Goal: Information Seeking & Learning: Find specific page/section

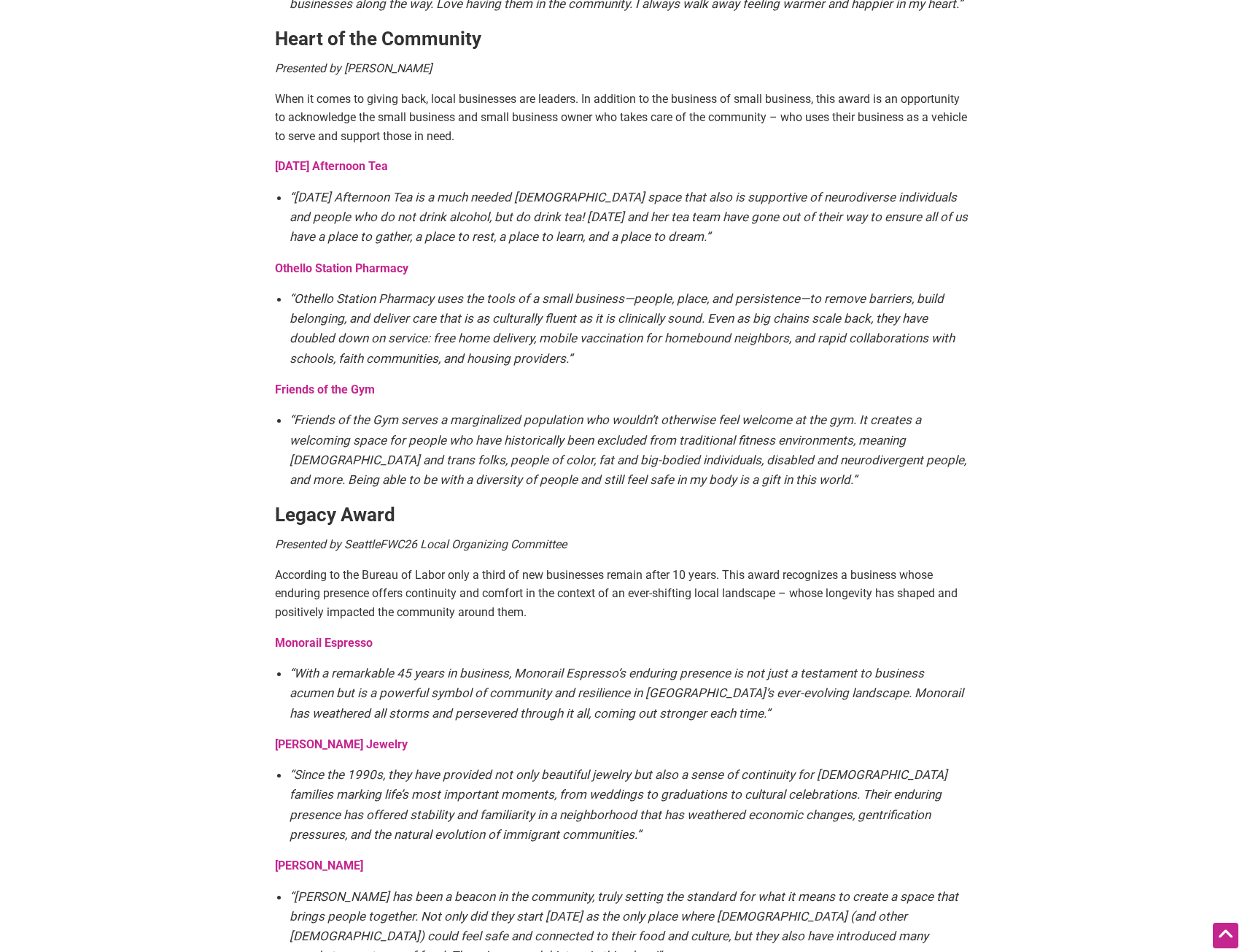
scroll to position [2262, 0]
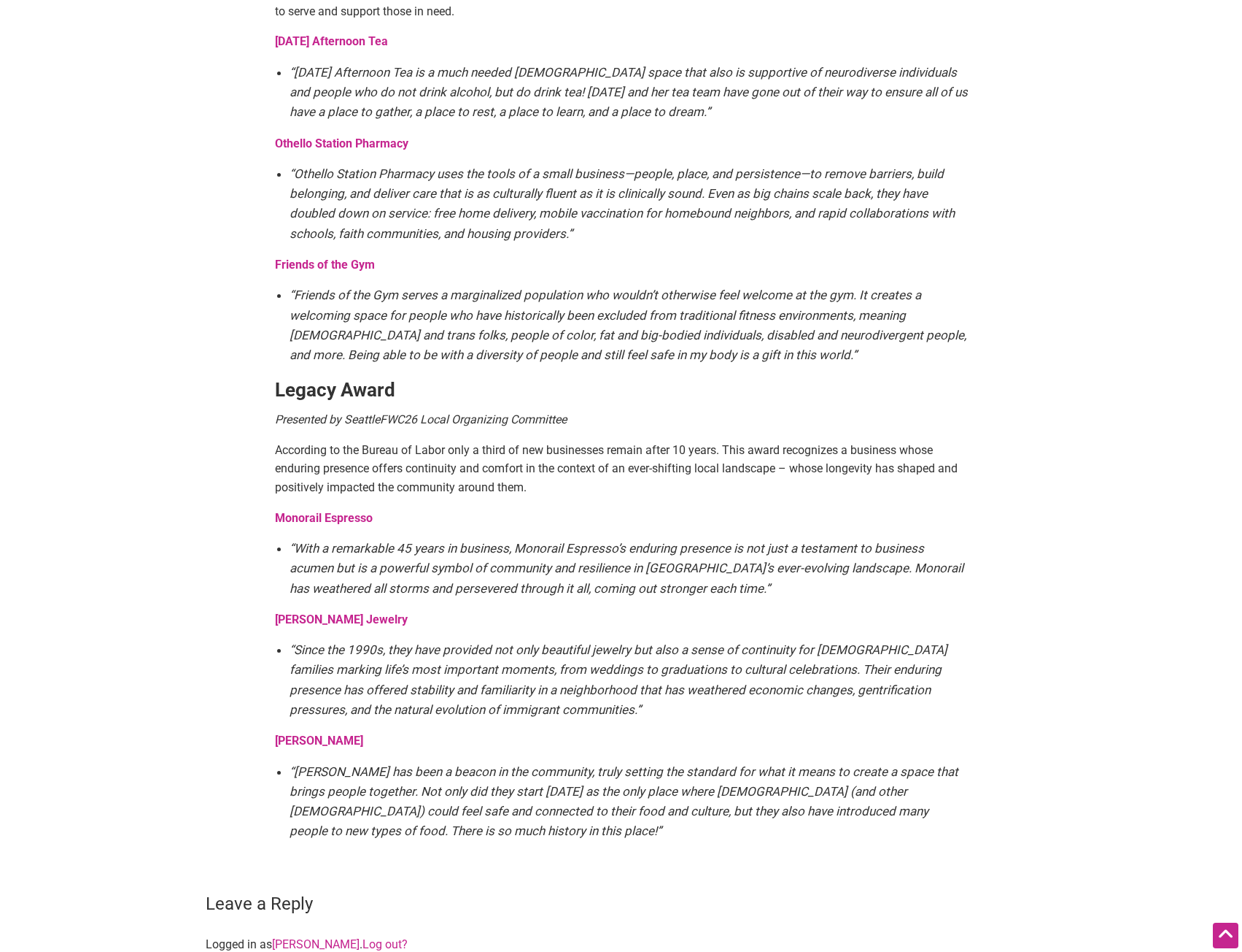
click at [313, 511] on strong "Monorail Espresso" at bounding box center [323, 518] width 97 height 14
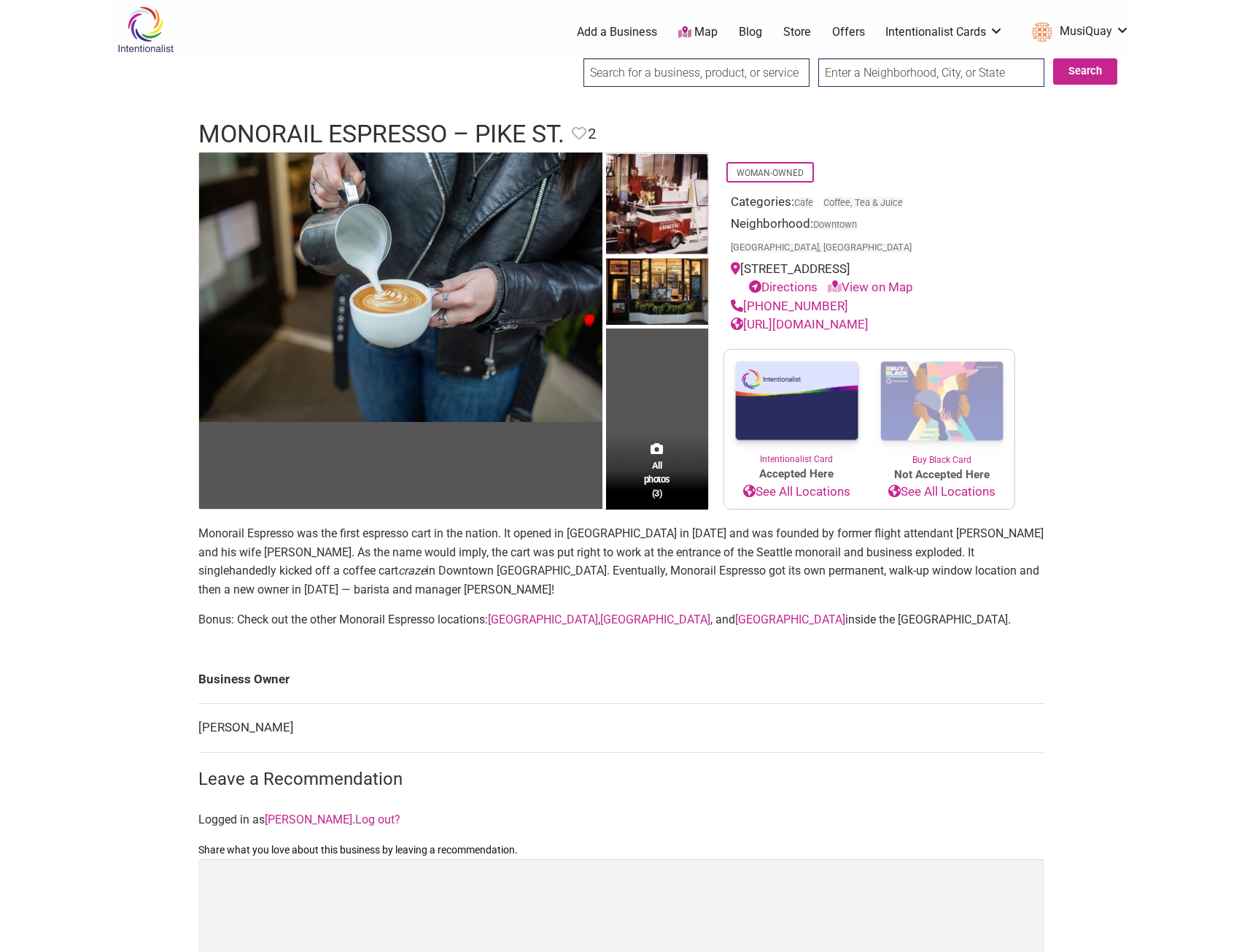
click at [609, 612] on link "[GEOGRAPHIC_DATA]" at bounding box center [656, 619] width 110 height 14
click at [580, 135] on icon at bounding box center [579, 133] width 14 height 14
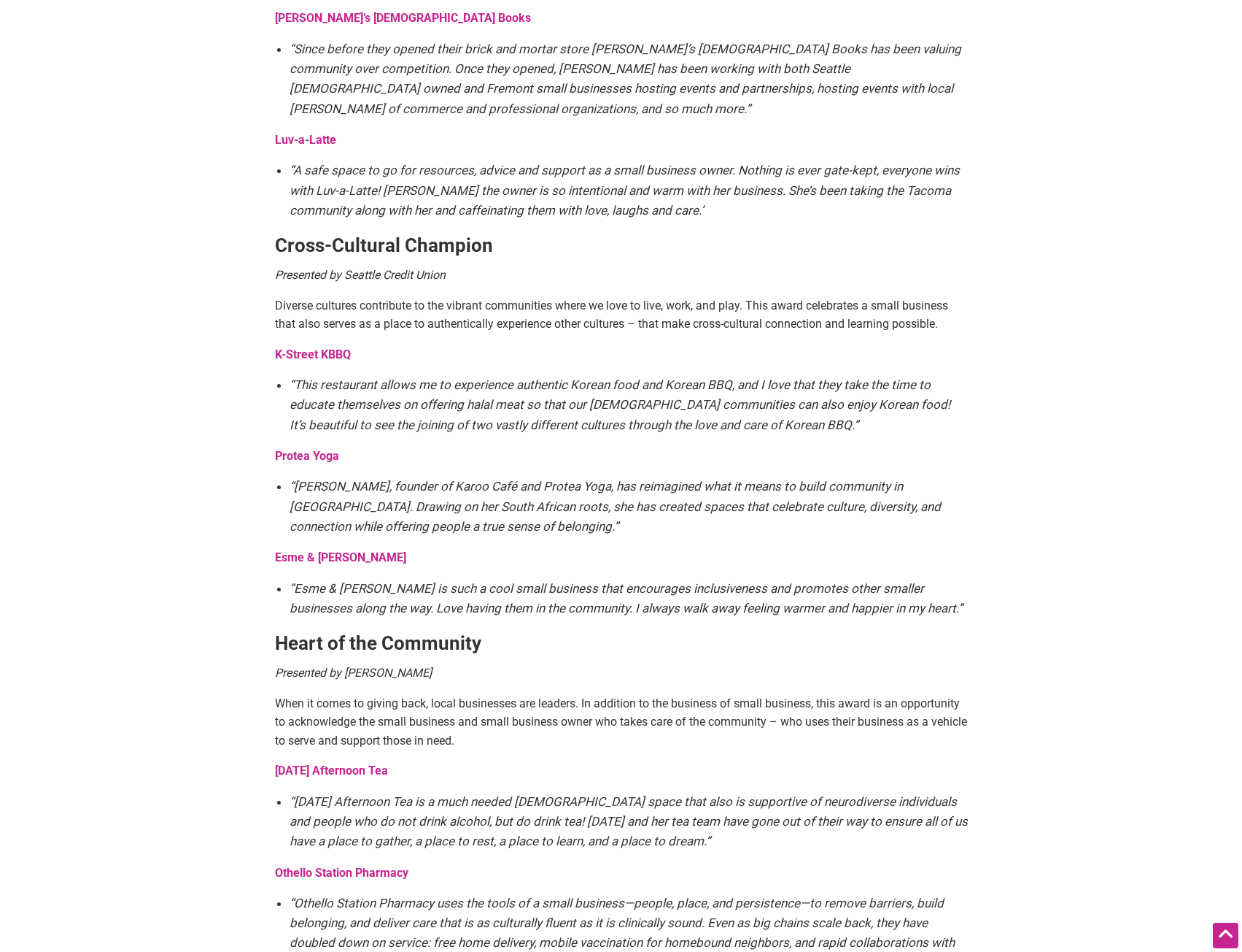
scroll to position [1533, 0]
click at [325, 348] on strong "K-Street KBBQ" at bounding box center [312, 355] width 76 height 14
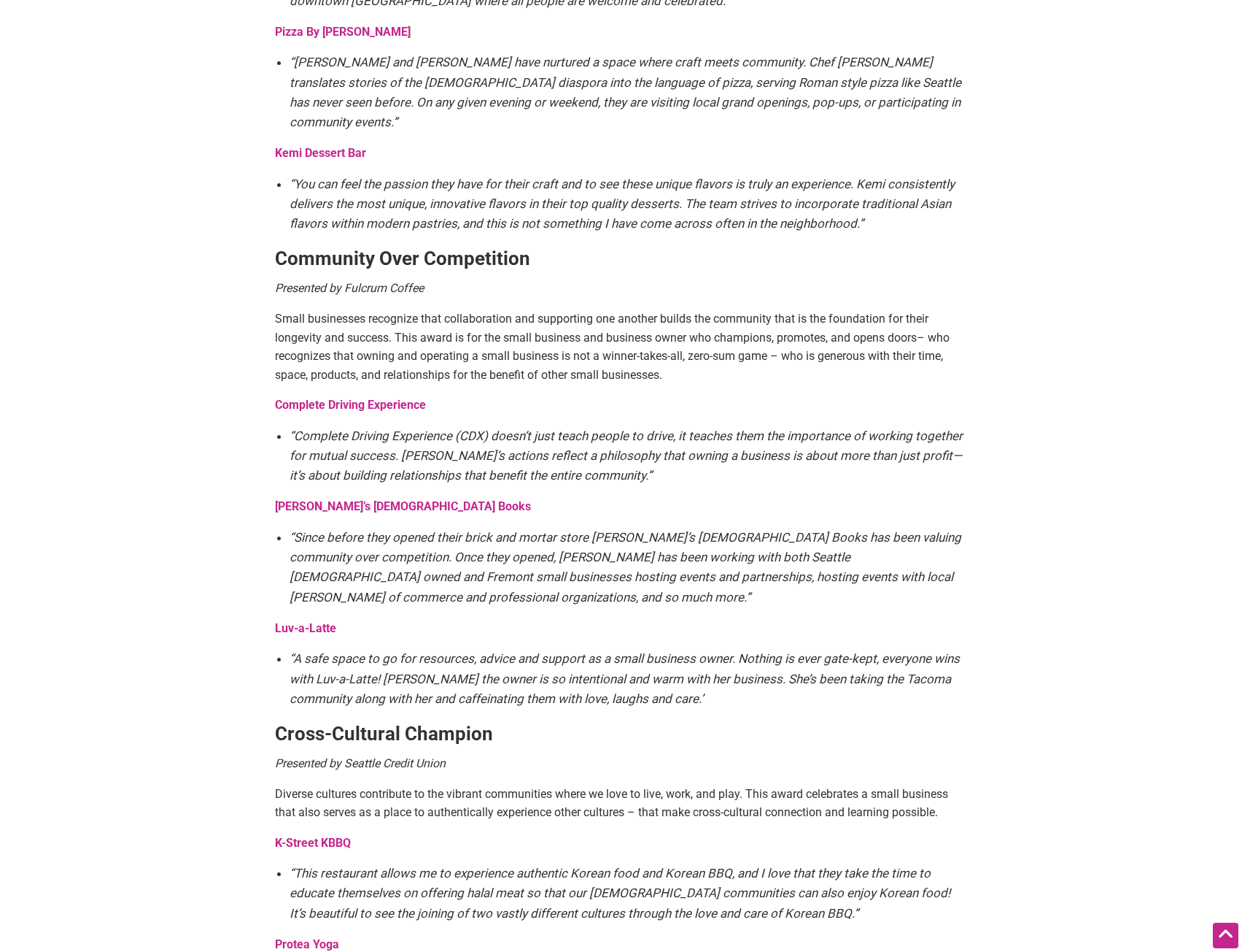
scroll to position [1021, 0]
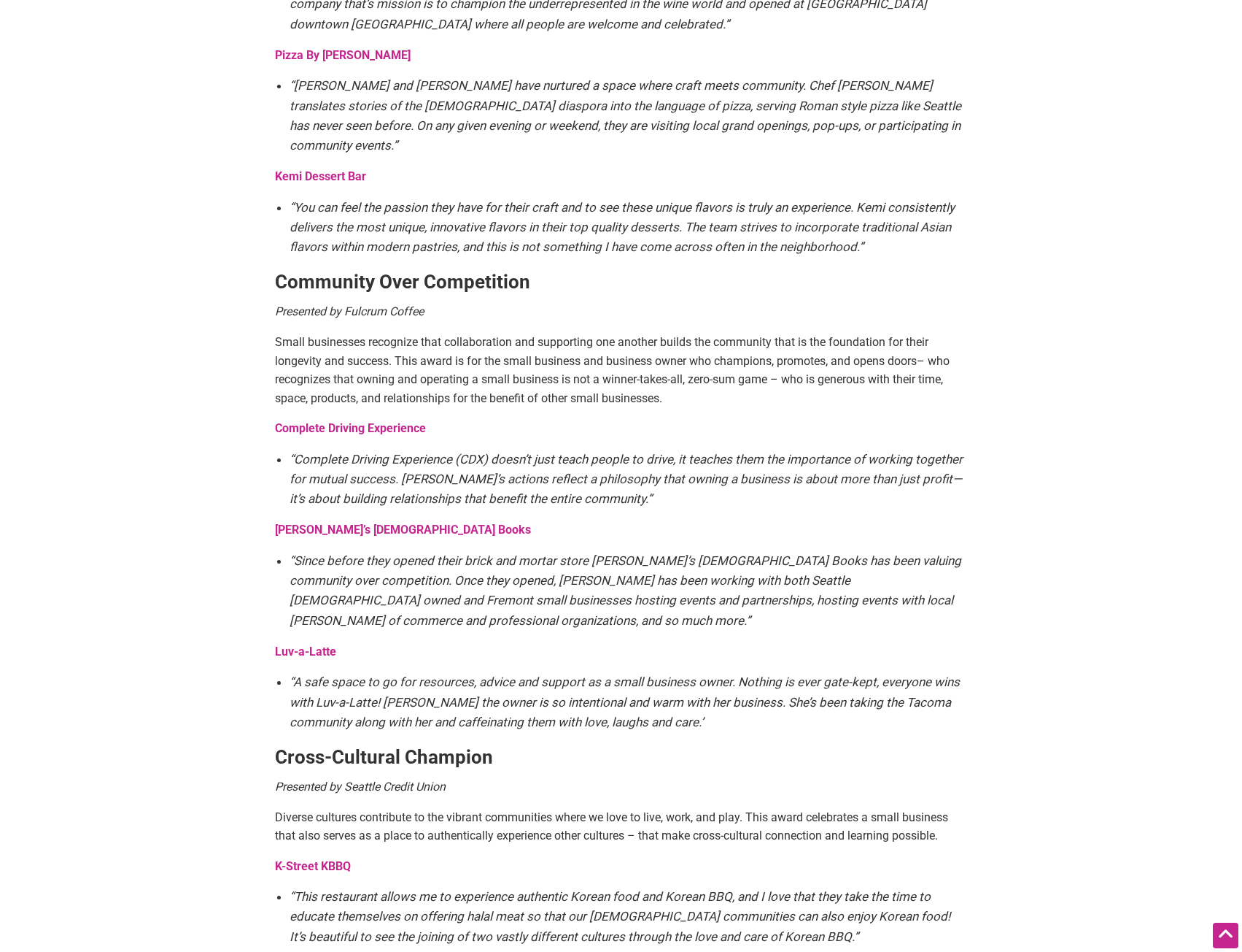
click at [349, 422] on strong "Complete Driving Experience" at bounding box center [350, 428] width 151 height 14
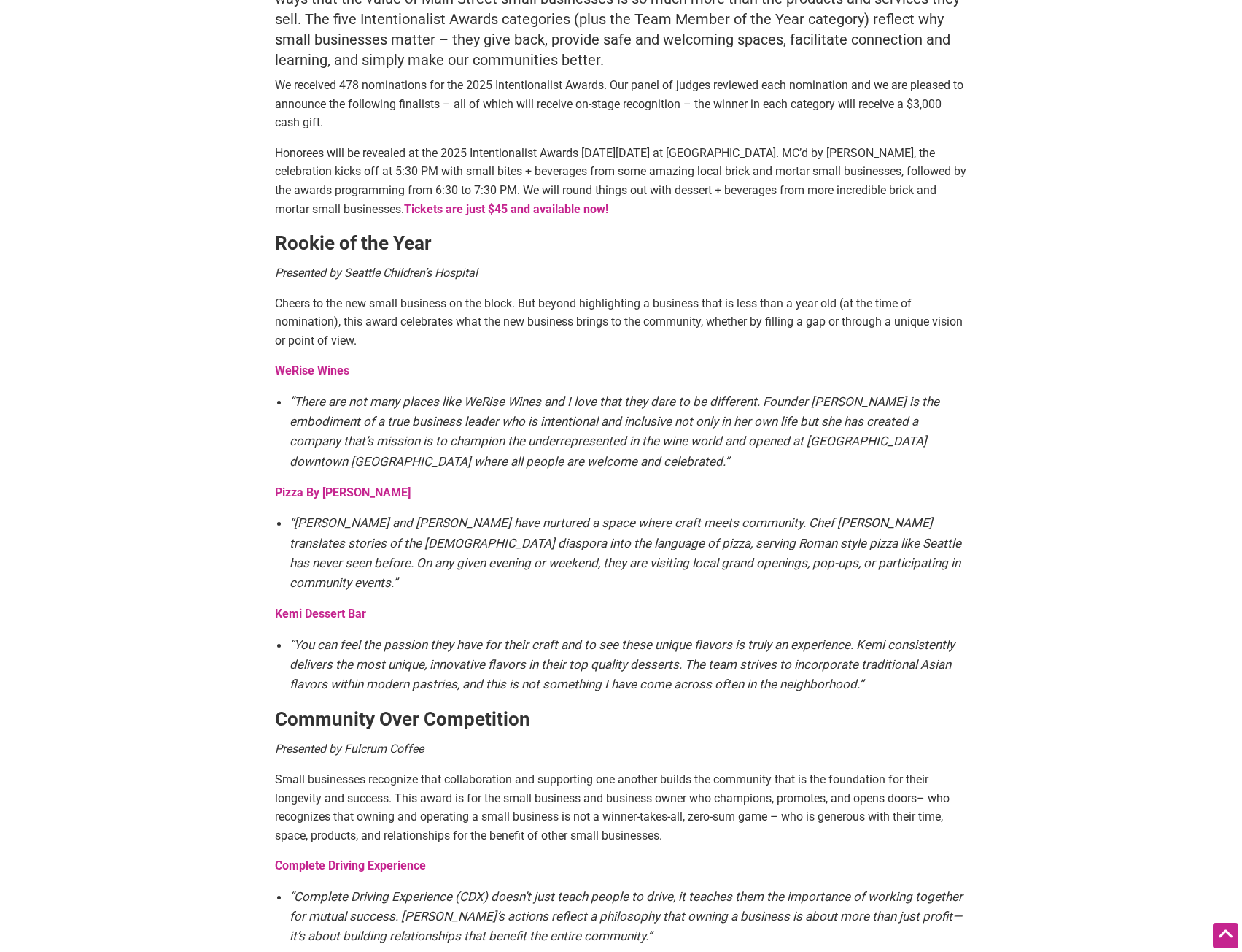
scroll to position [584, 0]
click at [312, 497] on strong "Pizza By [PERSON_NAME]" at bounding box center [342, 493] width 136 height 14
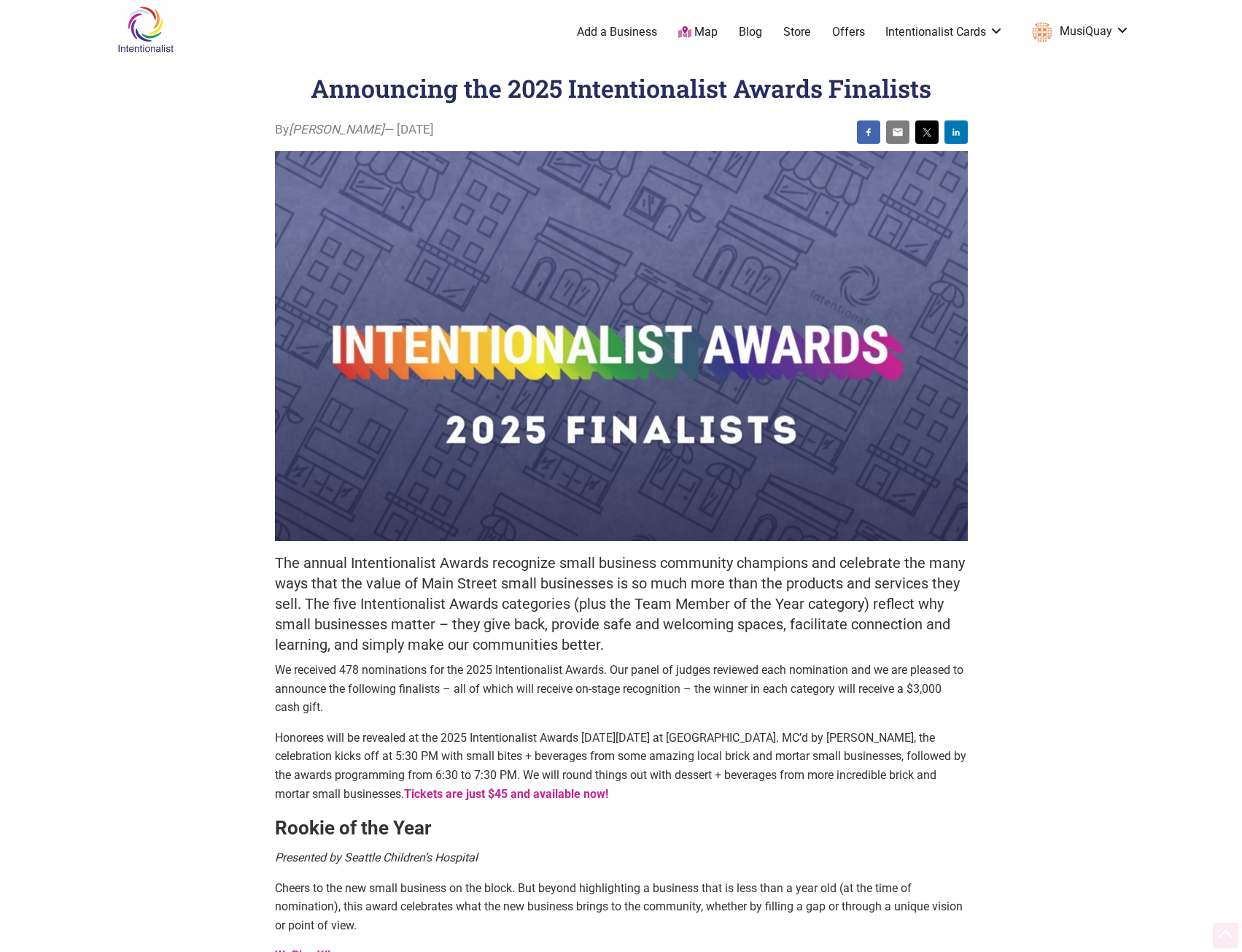
scroll to position [583, 0]
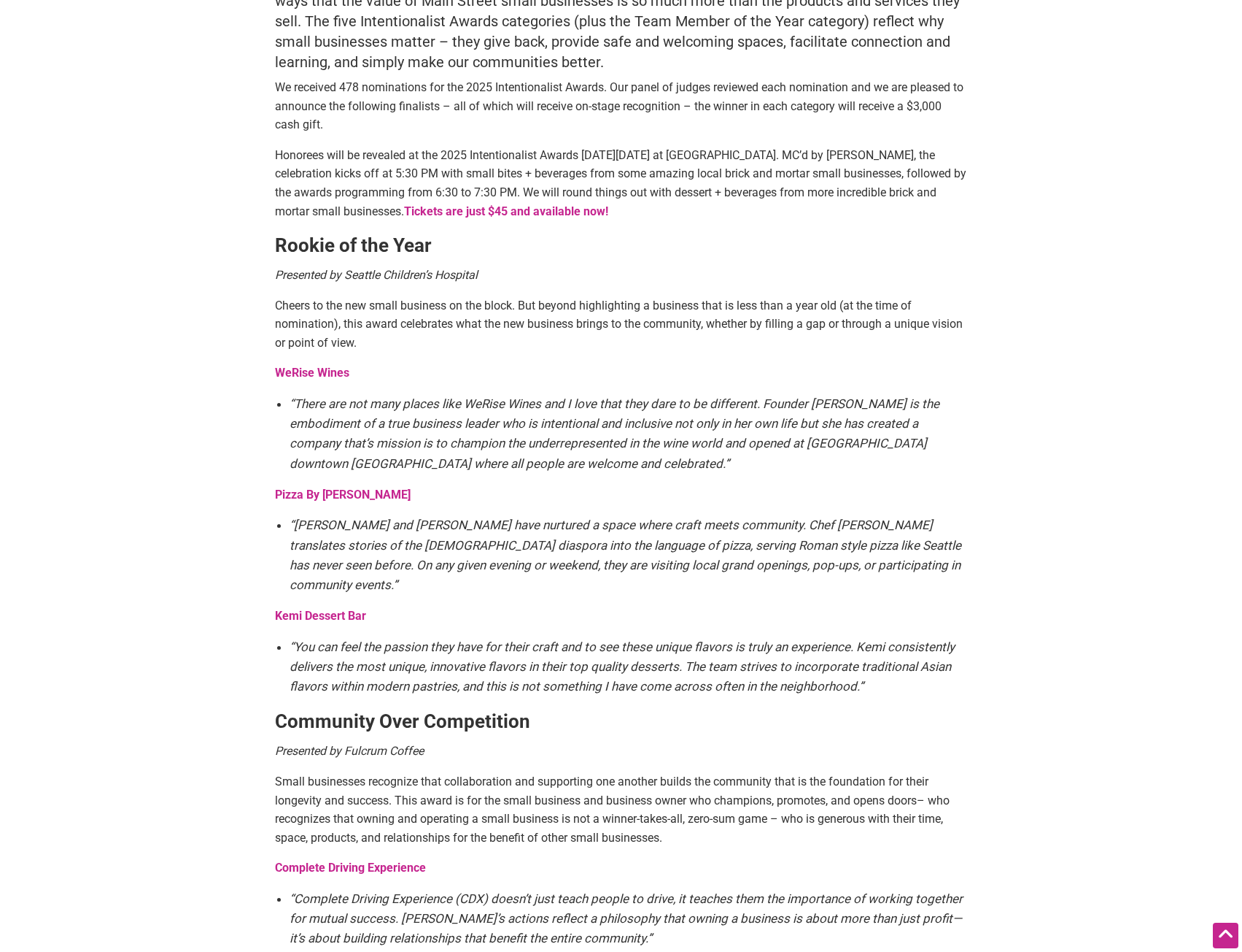
click at [307, 609] on strong "Kemi Dessert Bar" at bounding box center [320, 615] width 92 height 14
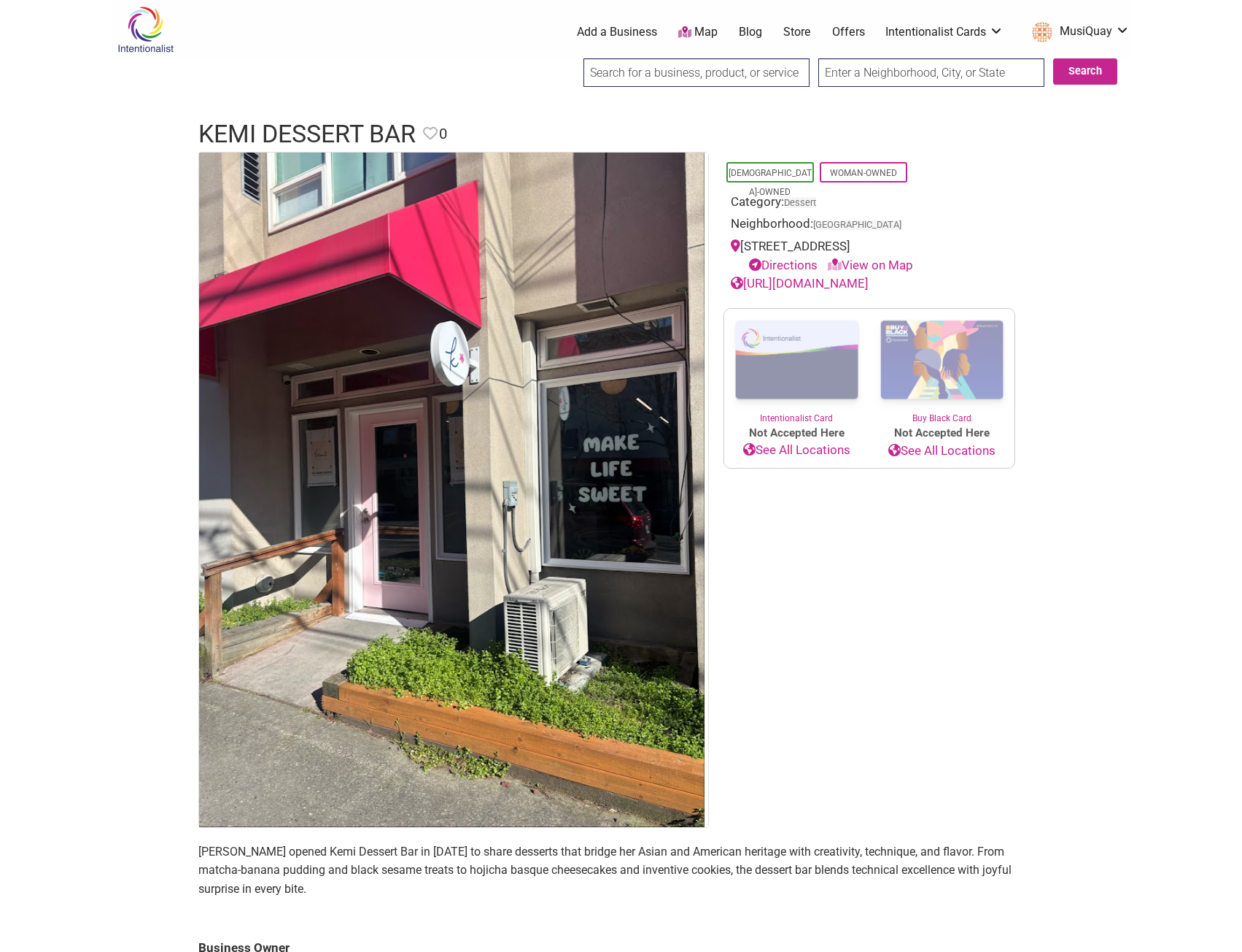
click at [909, 261] on link "View on Map" at bounding box center [871, 264] width 86 height 14
click at [898, 261] on link "View on Map" at bounding box center [871, 264] width 86 height 14
click at [850, 265] on link "View on Map" at bounding box center [871, 264] width 86 height 14
click at [790, 265] on link "Directions" at bounding box center [783, 264] width 68 height 14
click at [842, 286] on link "[URL][DOMAIN_NAME]" at bounding box center [799, 283] width 138 height 14
